Goal: Transaction & Acquisition: Purchase product/service

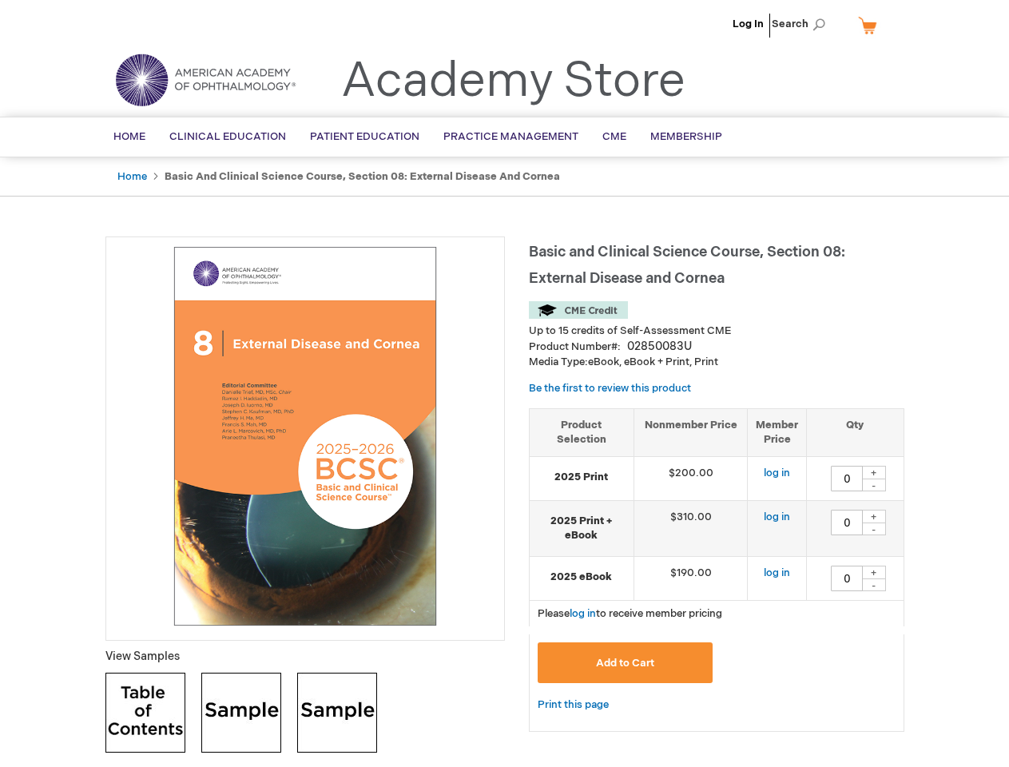
click at [504, 383] on div at bounding box center [304, 438] width 399 height 404
click at [803, 24] on span "Search" at bounding box center [802, 24] width 61 height 32
click at [717, 570] on td "$190.00" at bounding box center [690, 578] width 114 height 44
click at [874, 472] on div "+" at bounding box center [874, 473] width 24 height 14
click at [874, 485] on div "-" at bounding box center [874, 485] width 24 height 13
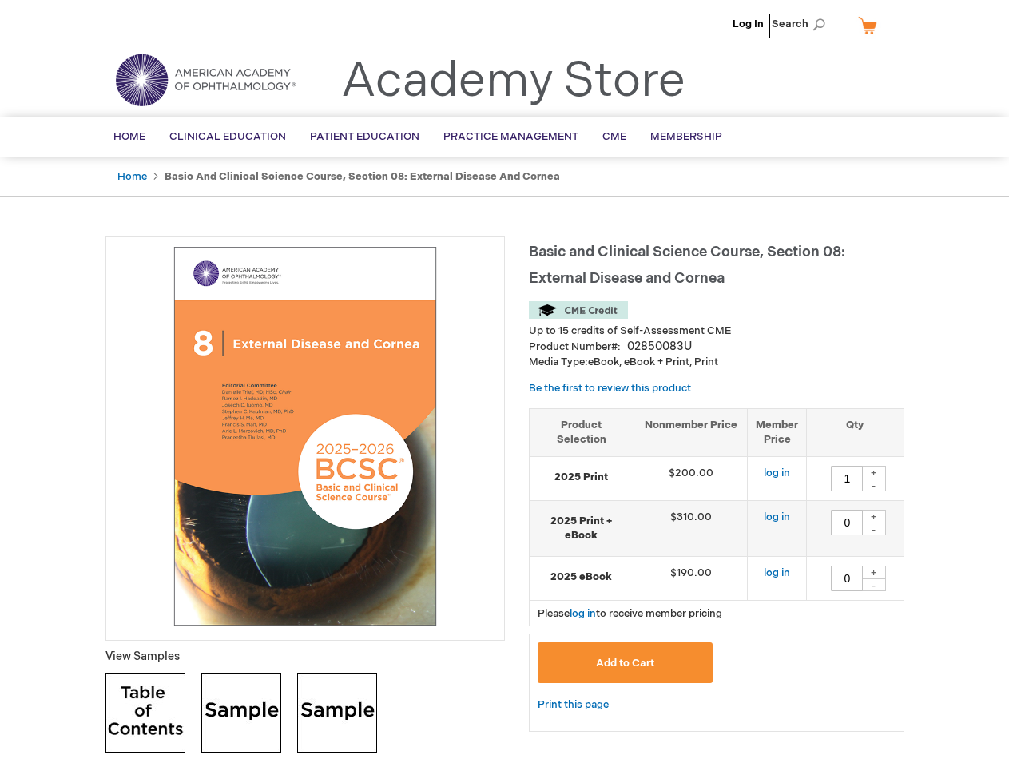
type input "0"
click at [874, 516] on div "+" at bounding box center [874, 517] width 24 height 14
click at [874, 529] on div "-" at bounding box center [874, 528] width 24 height 13
type input "0"
click at [874, 572] on div "+" at bounding box center [874, 573] width 24 height 14
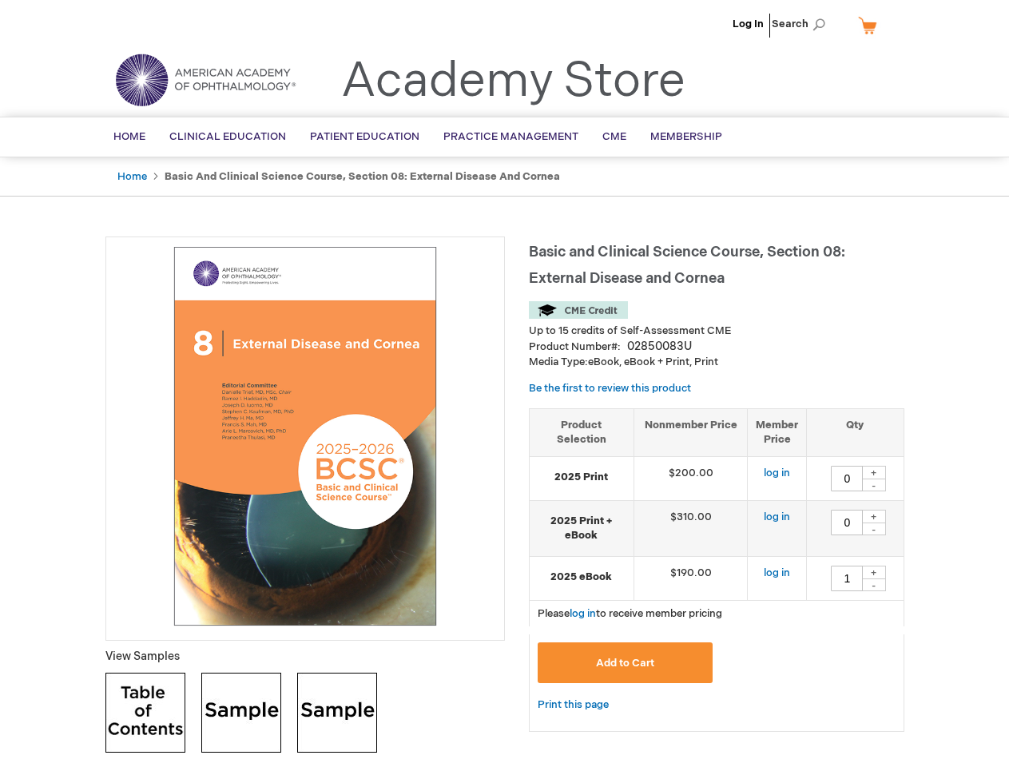
click at [874, 585] on div "-" at bounding box center [874, 584] width 24 height 13
type input "0"
